Goal: Task Accomplishment & Management: Manage account settings

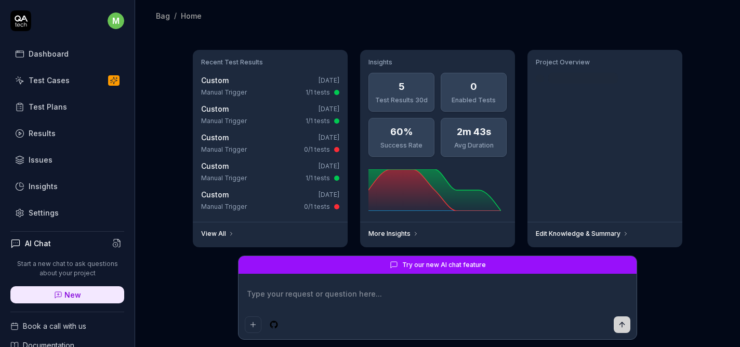
click at [68, 214] on link "Settings" at bounding box center [67, 213] width 114 height 20
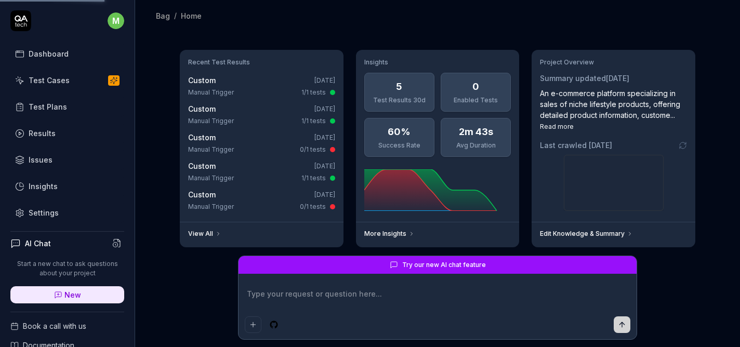
scroll to position [84, 0]
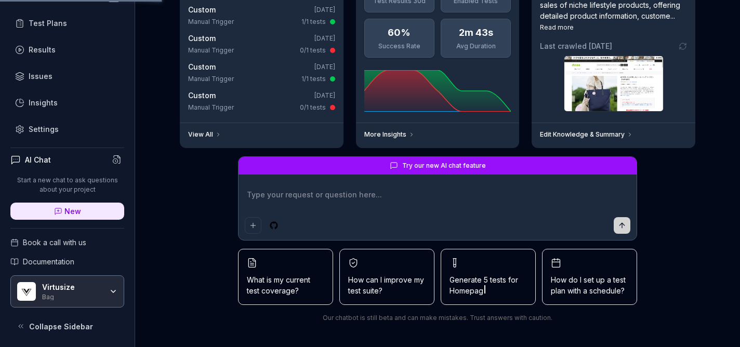
type textarea "*"
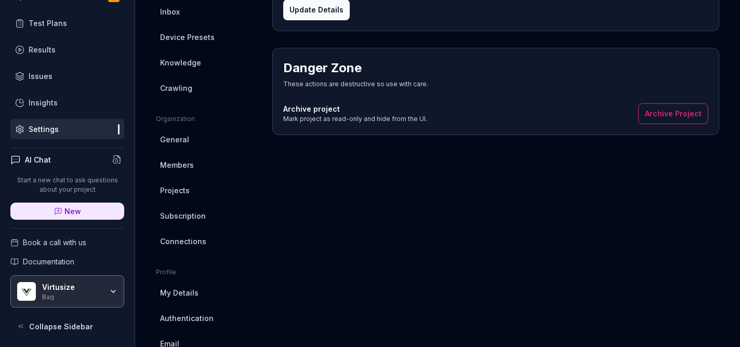
scroll to position [262, 0]
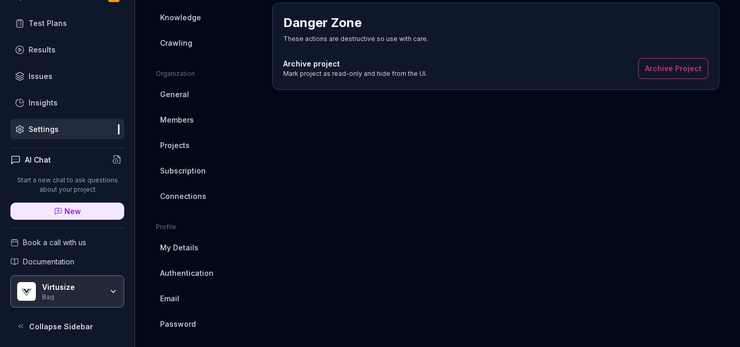
click at [205, 171] on link "Subscription" at bounding box center [206, 170] width 100 height 19
click at [227, 172] on link "Subscription" at bounding box center [206, 170] width 100 height 19
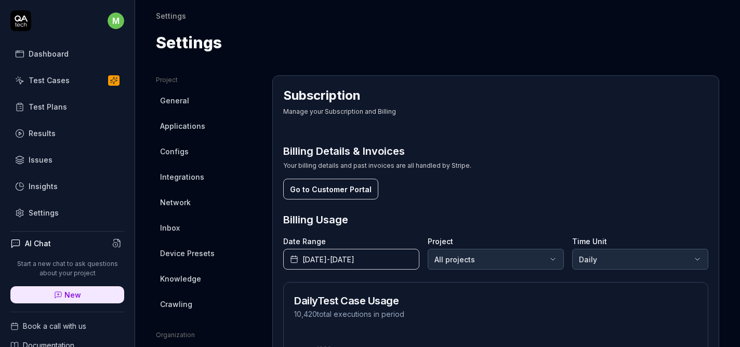
click at [361, 195] on button "Go to Customer Portal" at bounding box center [330, 189] width 95 height 21
